Goal: Information Seeking & Learning: Learn about a topic

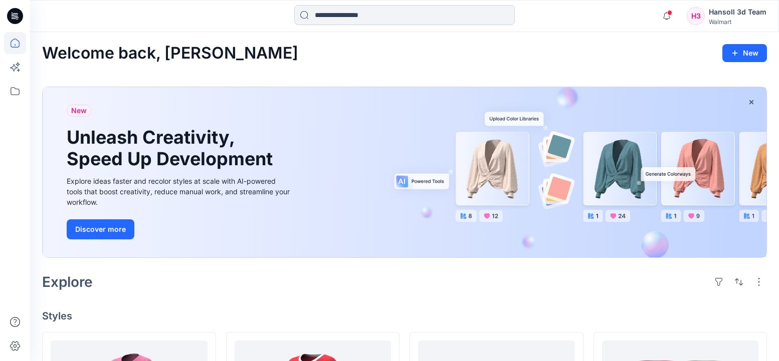
click at [384, 16] on input at bounding box center [404, 15] width 220 height 20
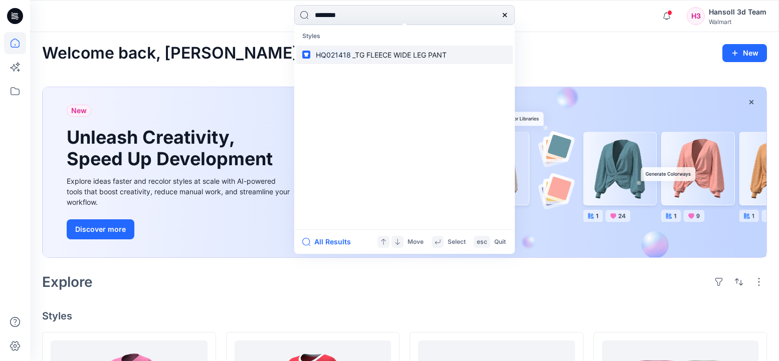
type input "********"
click at [394, 57] on span "_TG FLEECE WIDE LEG PANT" at bounding box center [399, 55] width 94 height 9
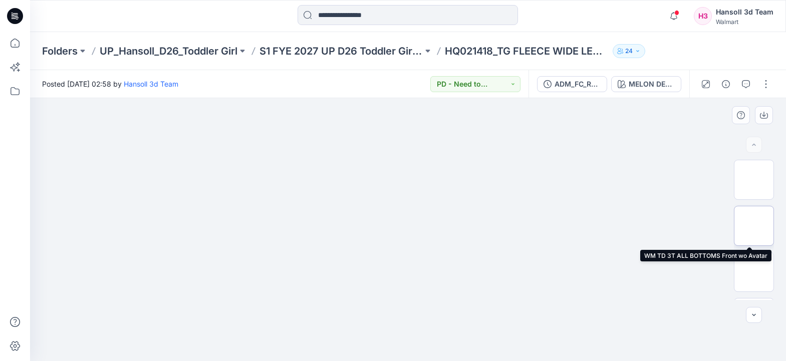
click at [754, 226] on img at bounding box center [754, 226] width 0 height 0
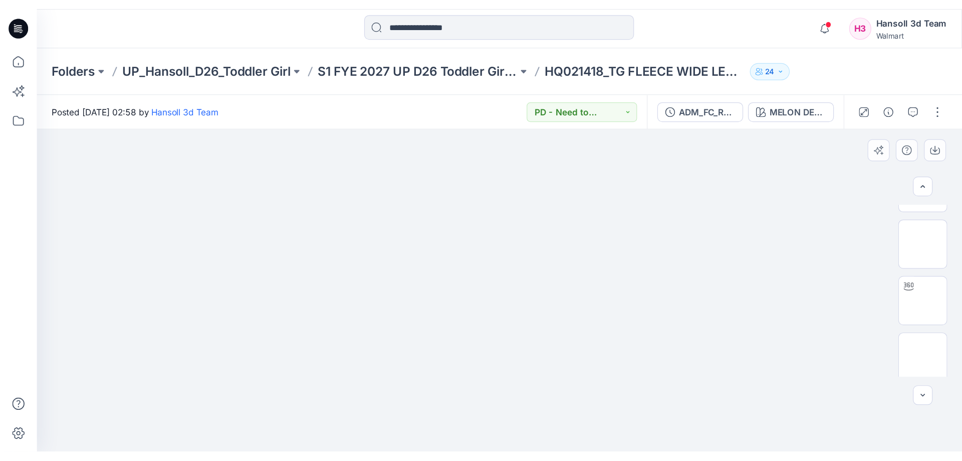
scroll to position [129, 0]
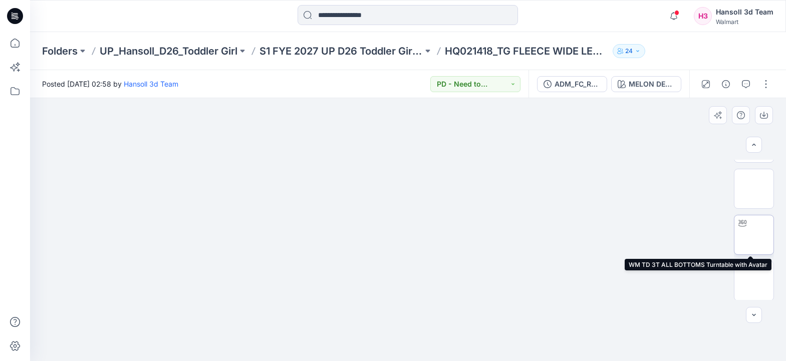
click at [754, 235] on img at bounding box center [754, 235] width 0 height 0
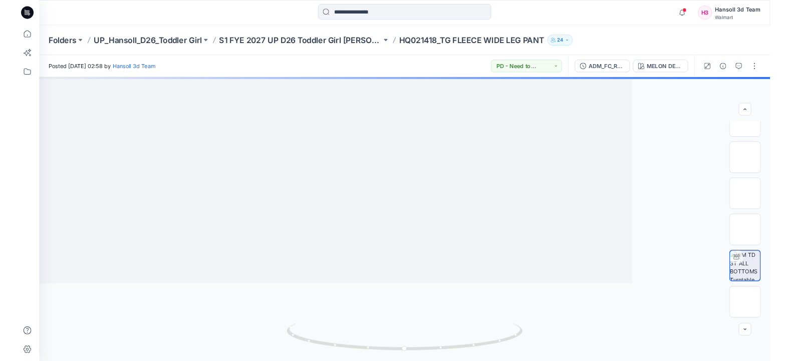
scroll to position [20, 0]
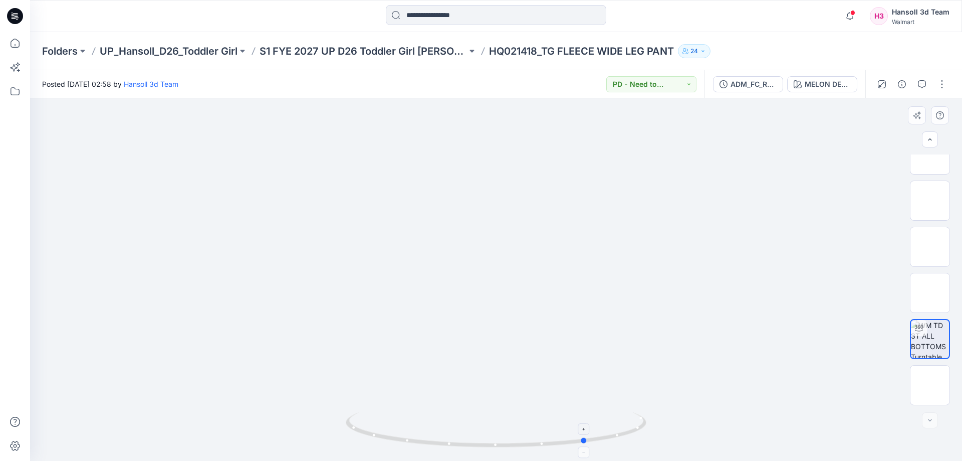
drag, startPoint x: 432, startPoint y: 444, endPoint x: 524, endPoint y: 446, distance: 91.2
click at [524, 361] on icon at bounding box center [497, 431] width 303 height 38
drag, startPoint x: 586, startPoint y: 444, endPoint x: 528, endPoint y: 448, distance: 58.2
click at [528, 361] on icon at bounding box center [497, 431] width 303 height 38
drag, startPoint x: 461, startPoint y: 447, endPoint x: 583, endPoint y: 446, distance: 122.8
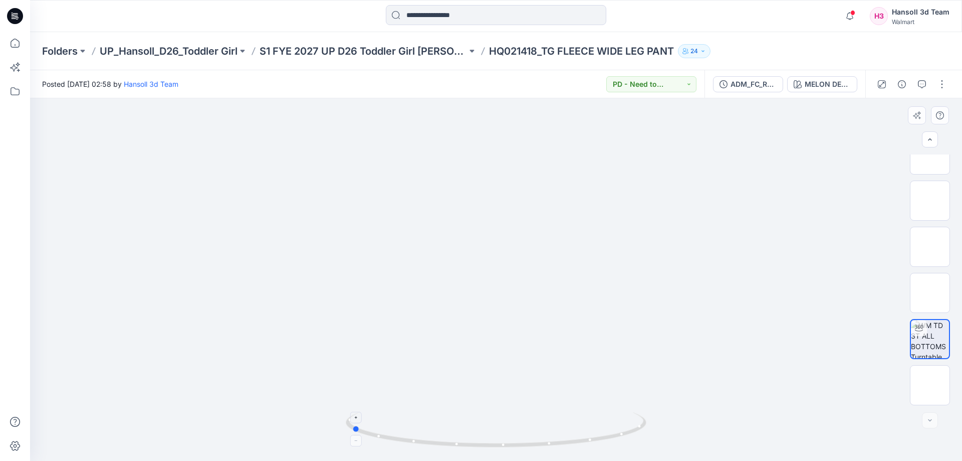
click at [583, 361] on icon at bounding box center [497, 431] width 303 height 38
drag, startPoint x: 475, startPoint y: 447, endPoint x: 614, endPoint y: 441, distance: 139.5
click at [614, 361] on icon at bounding box center [497, 431] width 303 height 38
drag, startPoint x: 544, startPoint y: 426, endPoint x: 547, endPoint y: 297, distance: 129.3
click at [547, 297] on div at bounding box center [496, 279] width 932 height 362
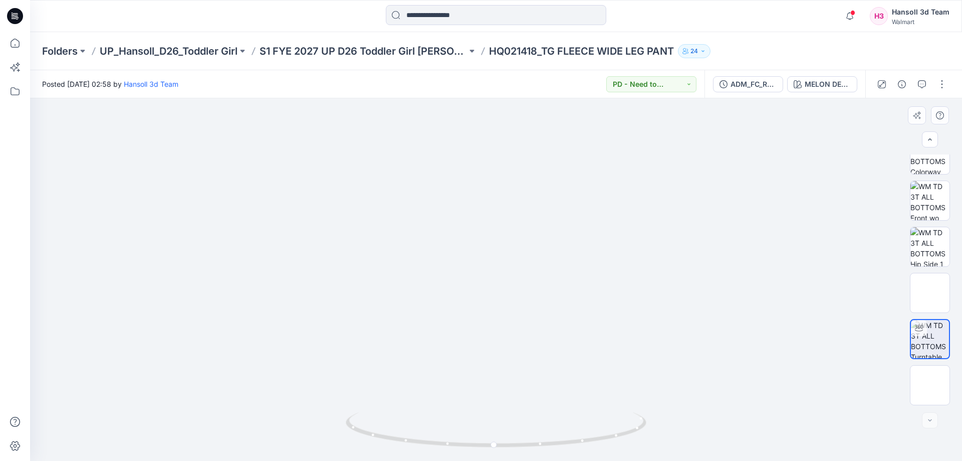
drag, startPoint x: 552, startPoint y: 336, endPoint x: 576, endPoint y: 191, distance: 147.3
click at [576, 191] on img at bounding box center [496, 134] width 686 height 686
click at [778, 343] on img at bounding box center [930, 339] width 38 height 38
drag, startPoint x: 482, startPoint y: 449, endPoint x: 658, endPoint y: 431, distance: 177.8
click at [658, 361] on div at bounding box center [496, 279] width 932 height 362
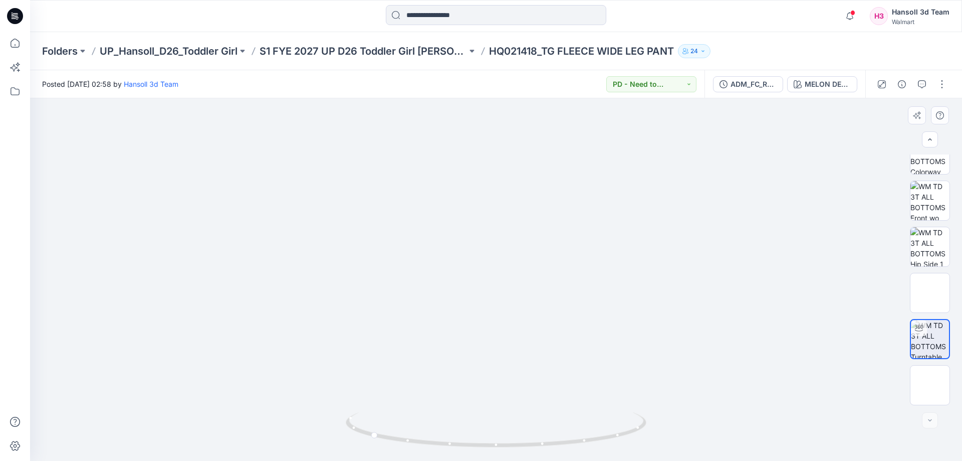
drag, startPoint x: 552, startPoint y: 235, endPoint x: 551, endPoint y: 355, distance: 119.8
click at [551, 355] on img at bounding box center [496, 183] width 843 height 843
click at [500, 146] on img at bounding box center [496, 193] width 843 height 843
click at [778, 248] on img at bounding box center [929, 246] width 39 height 39
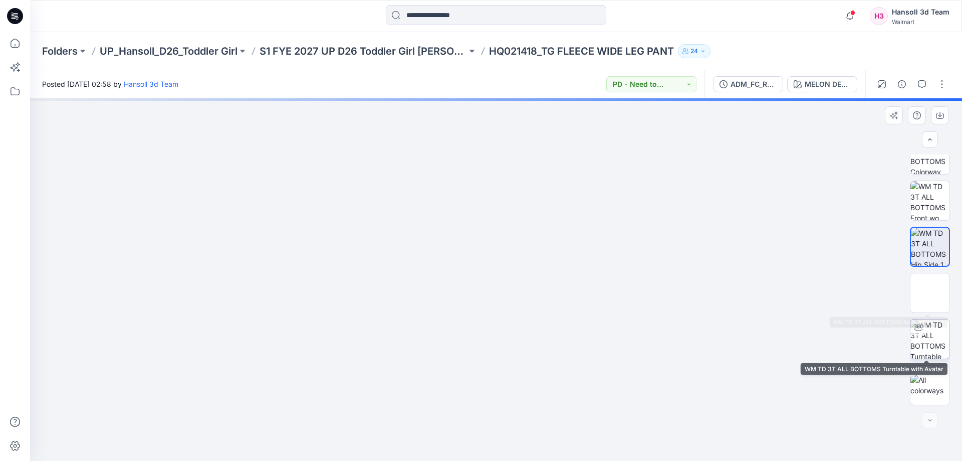
click at [778, 343] on img at bounding box center [929, 338] width 39 height 39
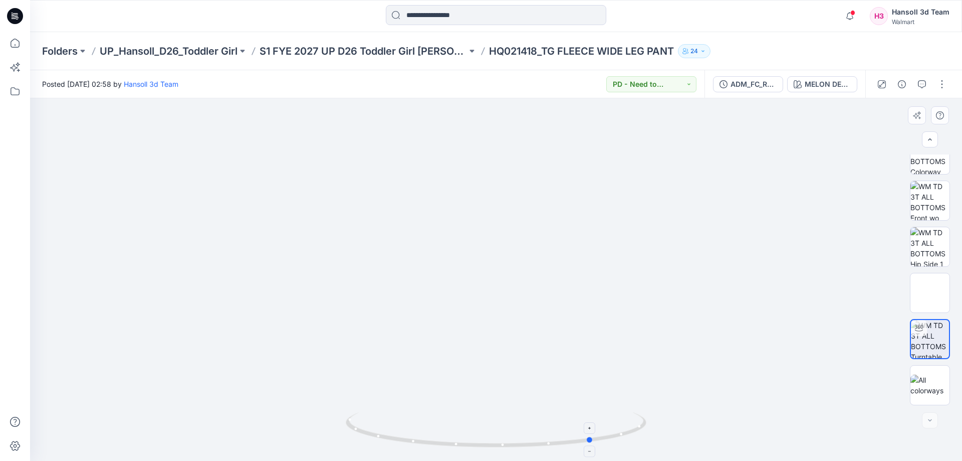
drag, startPoint x: 501, startPoint y: 447, endPoint x: 598, endPoint y: 443, distance: 97.3
click at [598, 361] on icon at bounding box center [497, 431] width 303 height 38
drag, startPoint x: 561, startPoint y: 403, endPoint x: 561, endPoint y: 243, distance: 160.3
drag, startPoint x: 503, startPoint y: 450, endPoint x: 445, endPoint y: 444, distance: 58.4
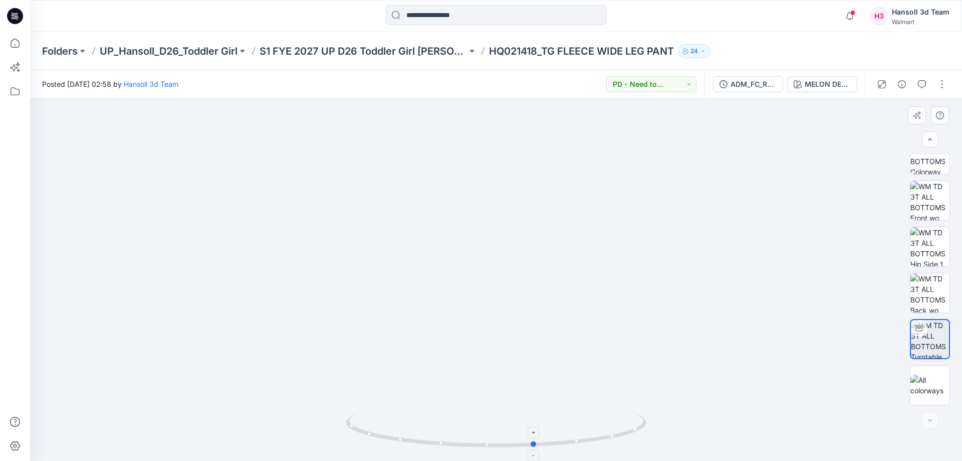
click at [445, 361] on div at bounding box center [496, 435] width 301 height 50
click at [778, 161] on img at bounding box center [929, 154] width 39 height 39
drag, startPoint x: 517, startPoint y: 391, endPoint x: 643, endPoint y: 341, distance: 136.1
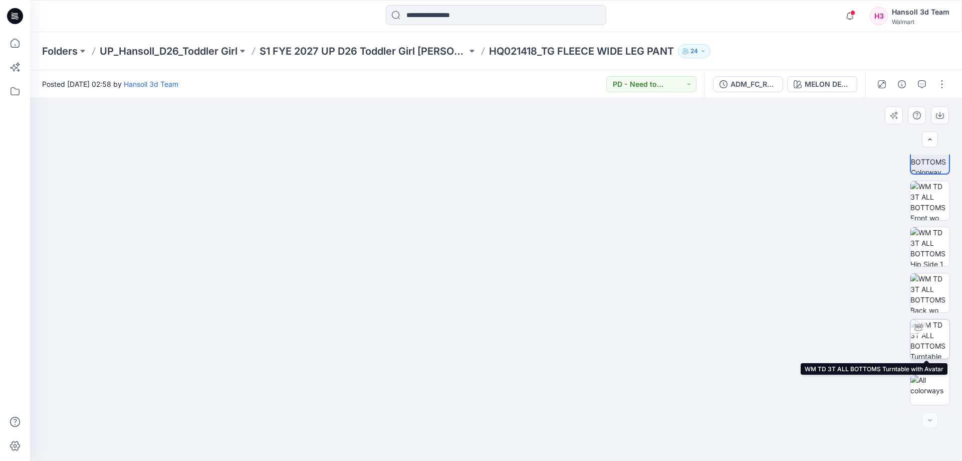
click at [778, 339] on img at bounding box center [929, 338] width 39 height 39
